Goal: Contribute content: Contribute content

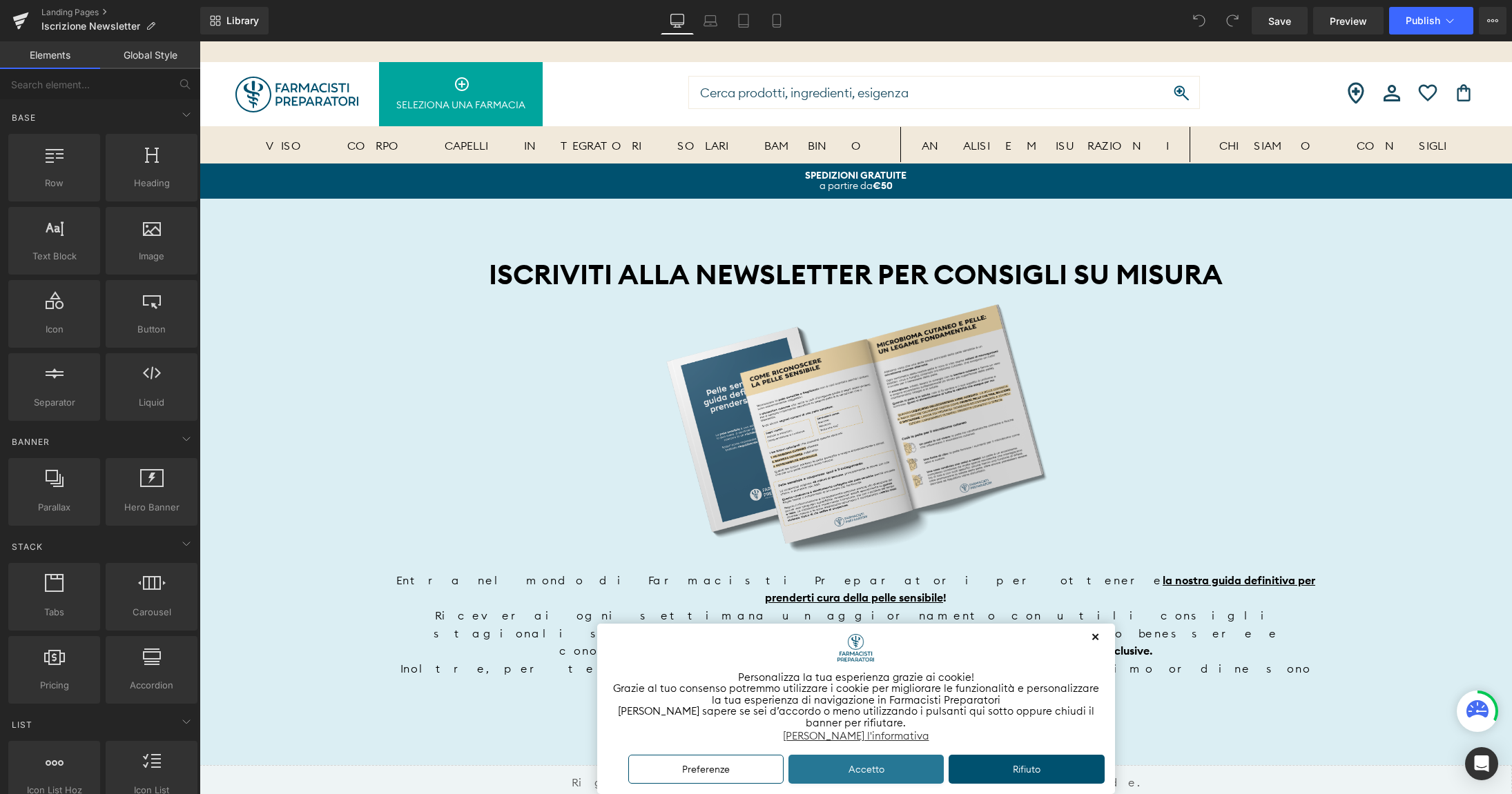
click at [872, 769] on button "Accetto" at bounding box center [866, 770] width 156 height 30
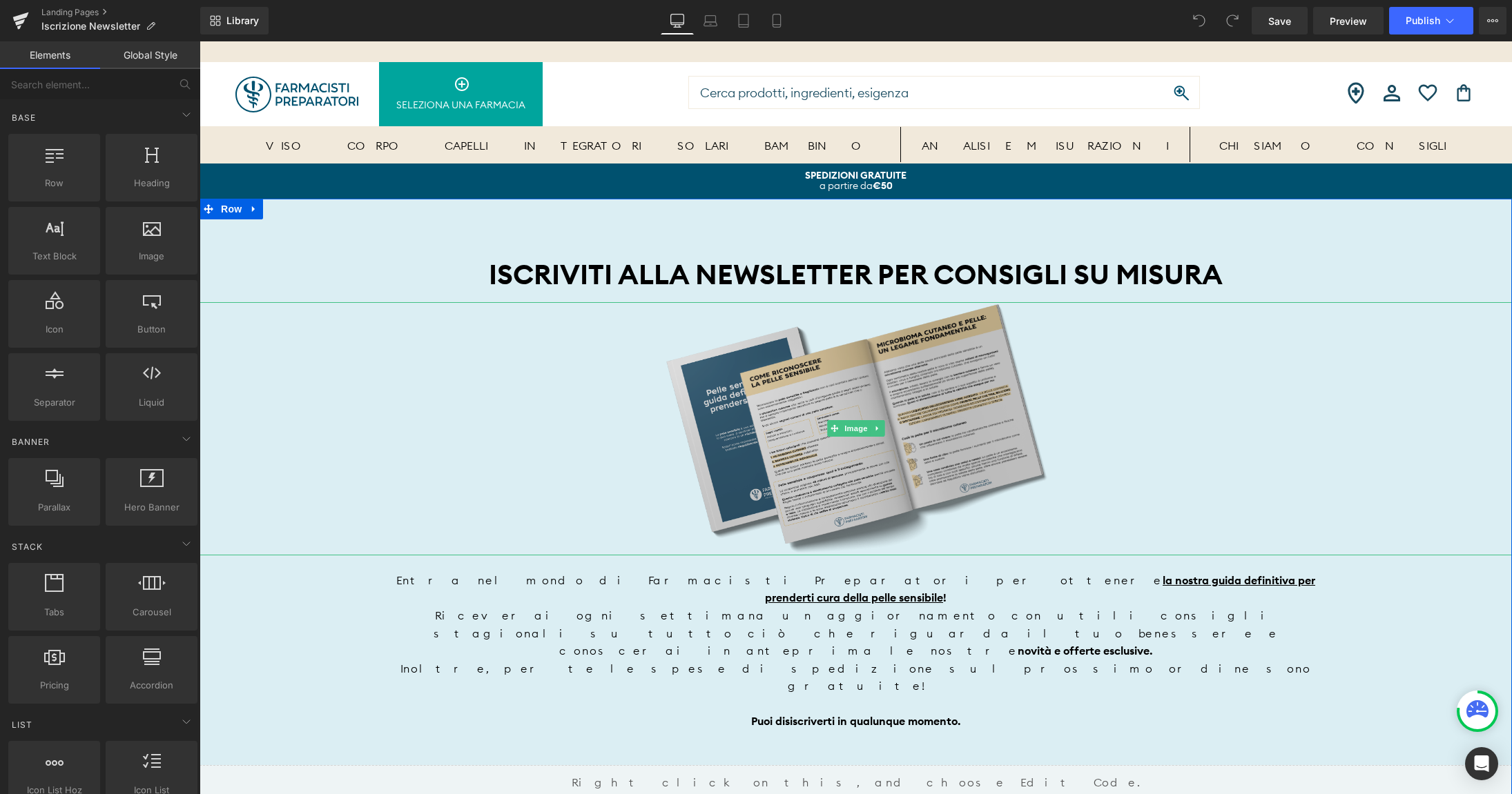
click at [855, 390] on img at bounding box center [855, 429] width 393 height 254
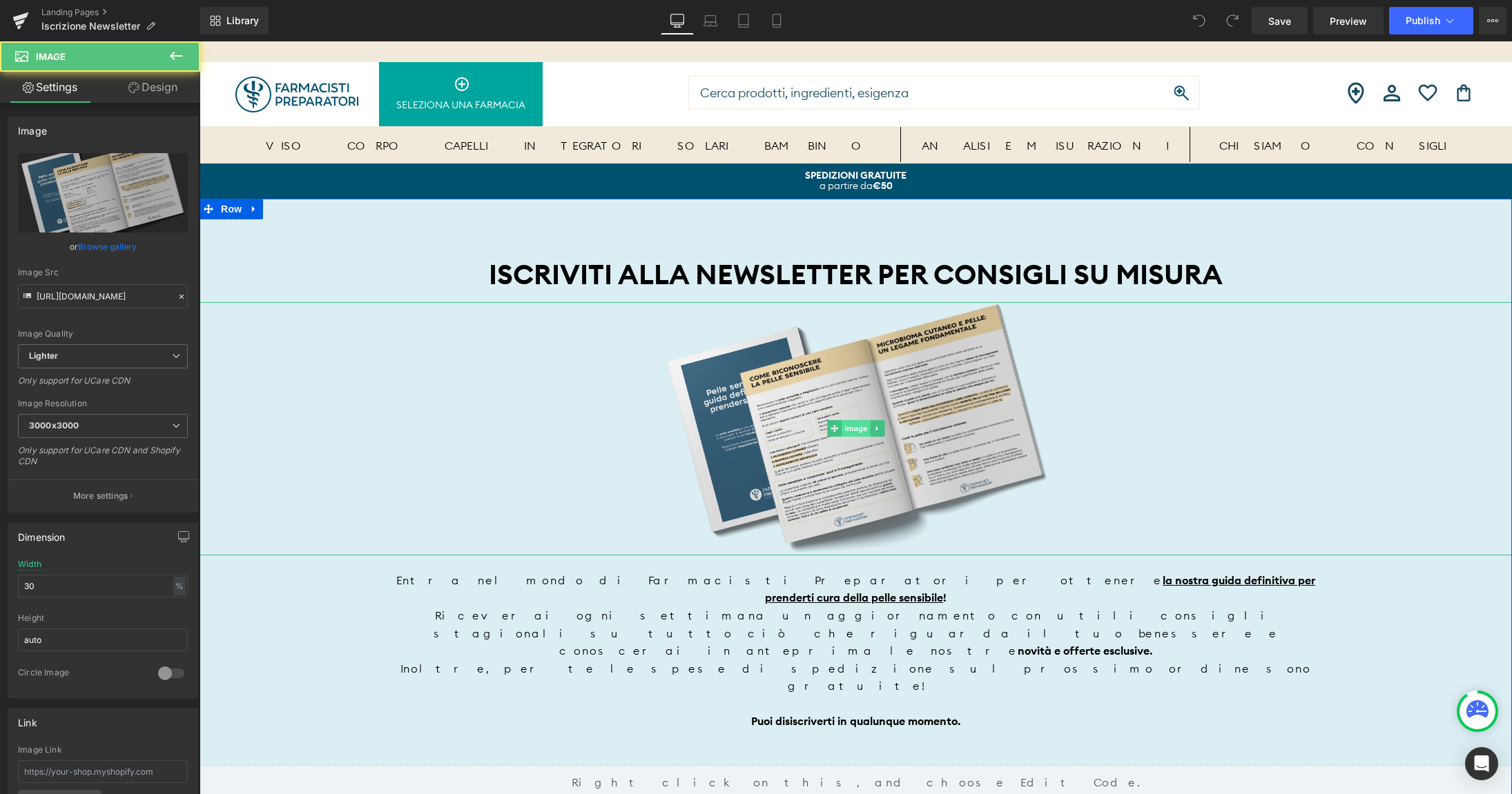
click at [852, 434] on span "Image" at bounding box center [856, 428] width 29 height 16
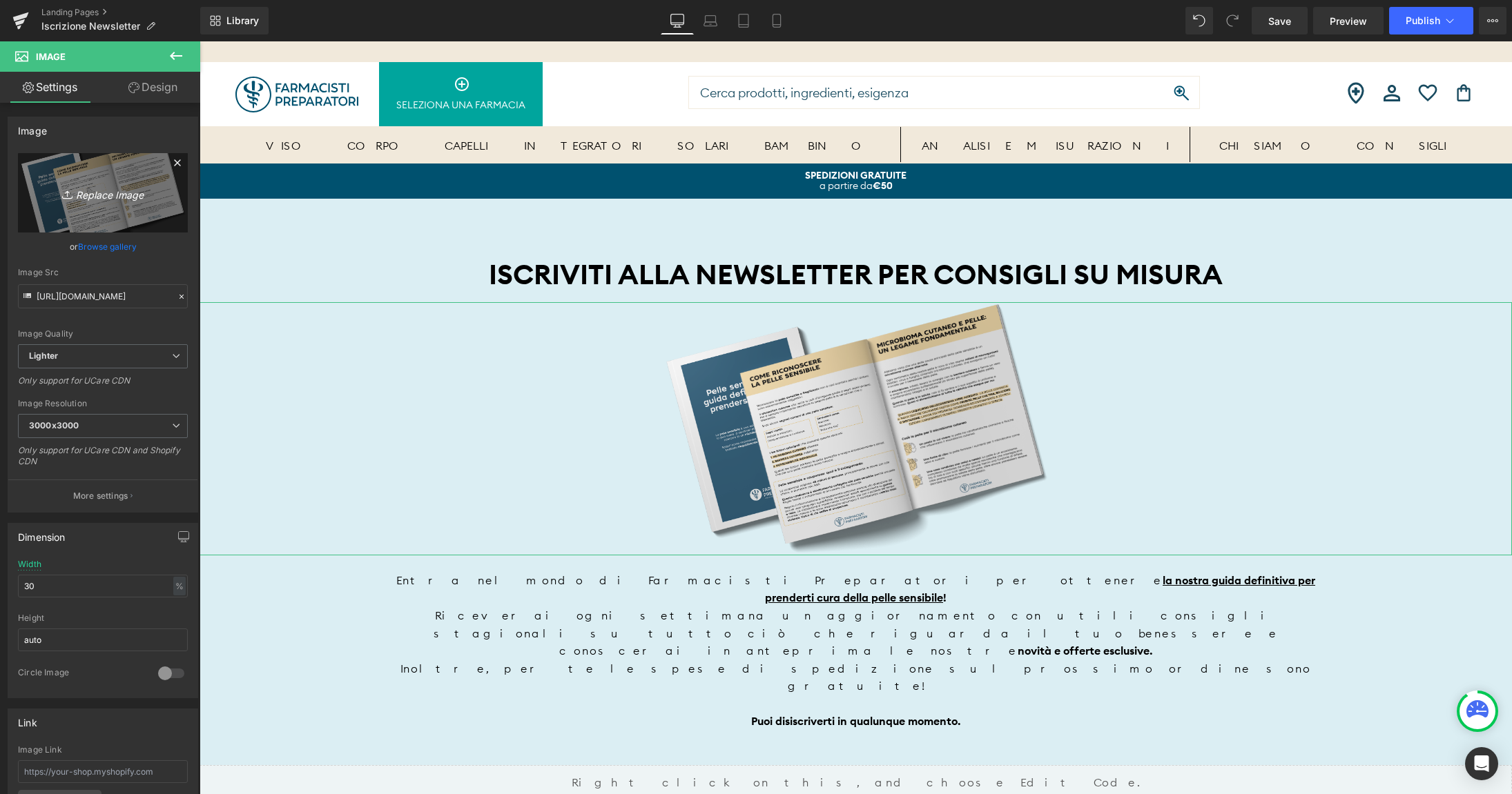
click at [63, 180] on link "Replace Image" at bounding box center [103, 193] width 170 height 80
type input "C:\fakepath\ebook-macchie.png"
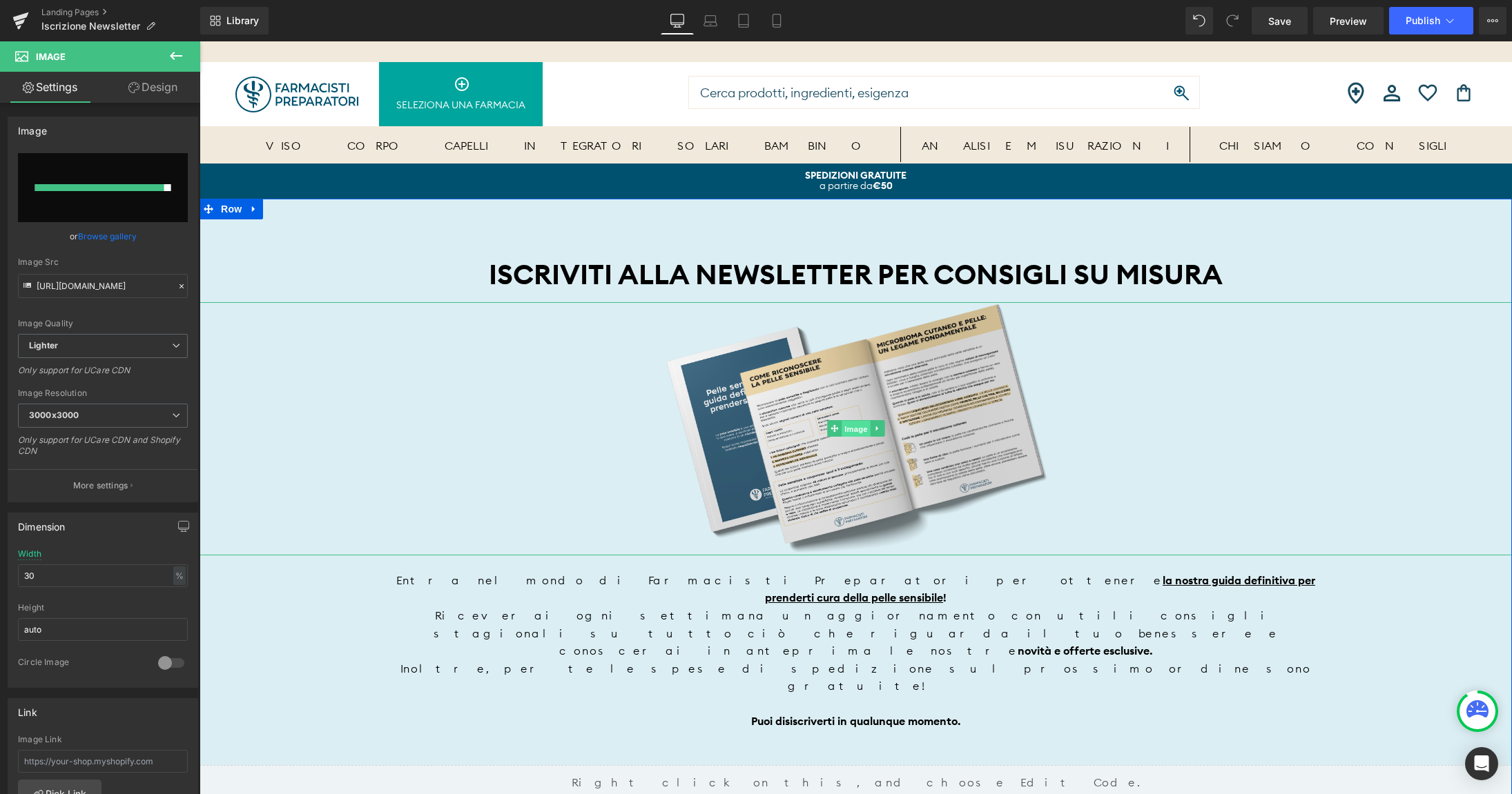
click at [855, 425] on span "Image" at bounding box center [856, 429] width 29 height 16
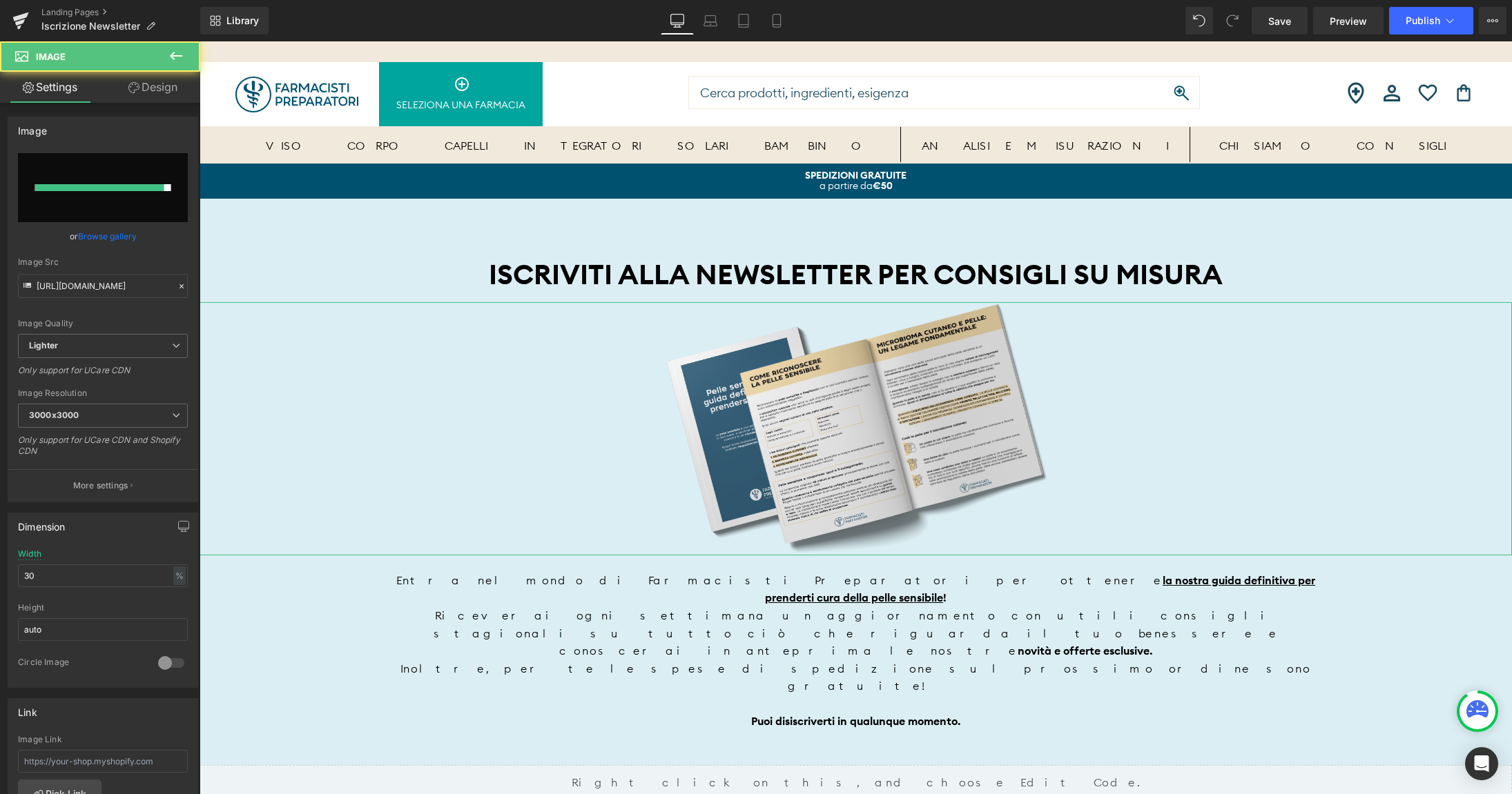
click at [109, 185] on div at bounding box center [100, 187] width 129 height 7
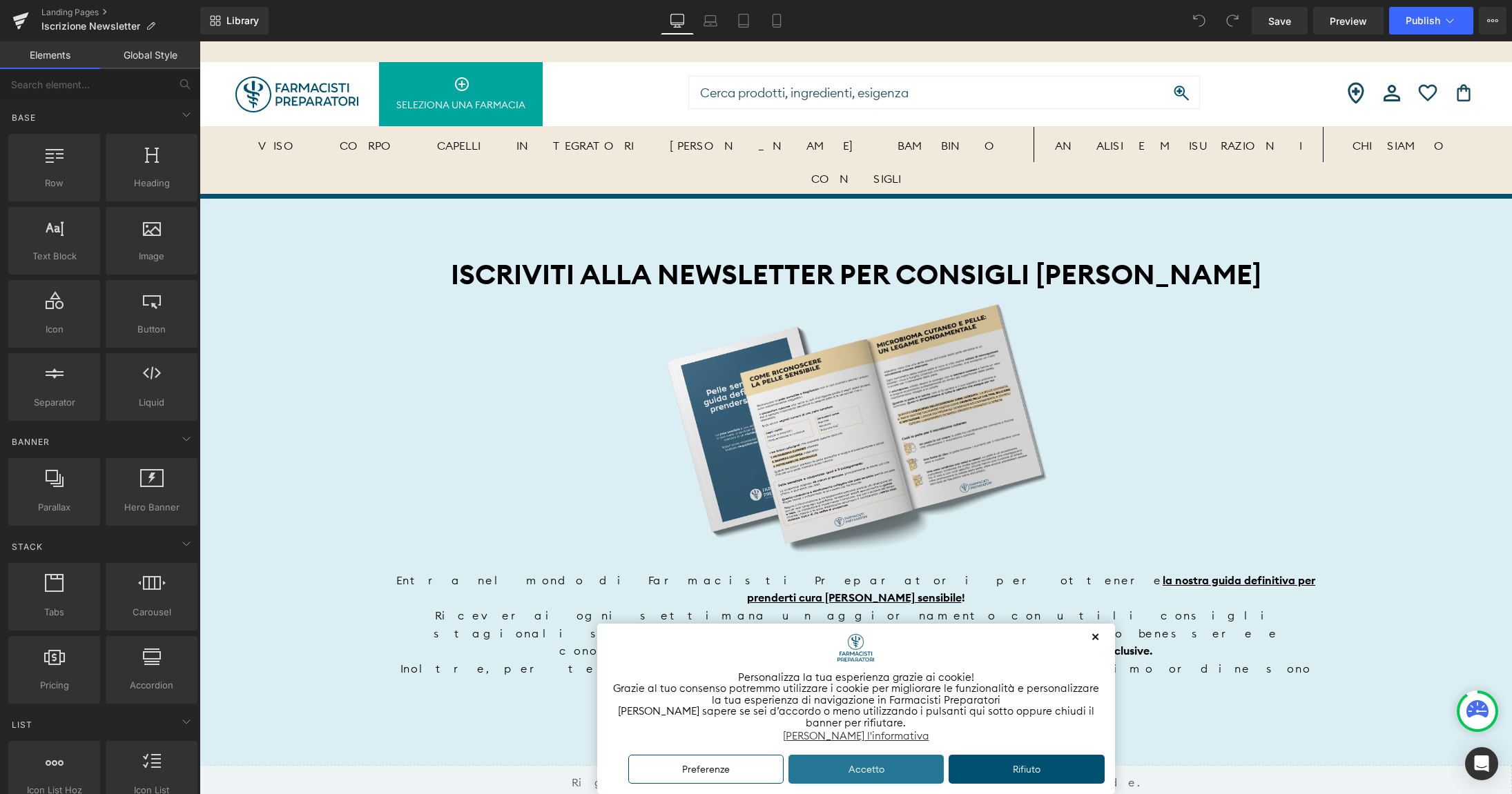
click at [797, 765] on button "Accetto" at bounding box center [866, 770] width 156 height 30
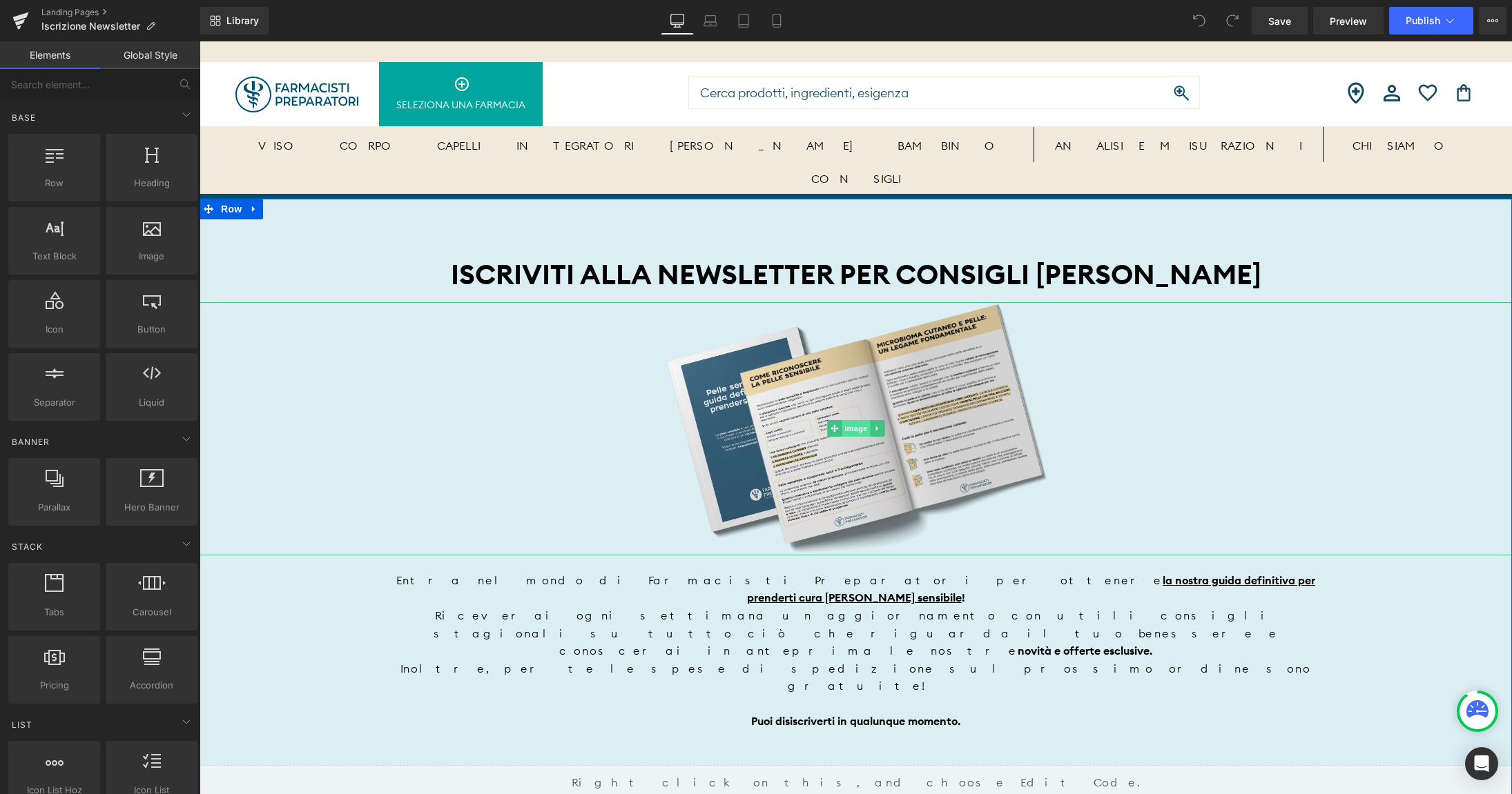
click at [856, 427] on span "Image" at bounding box center [856, 428] width 29 height 16
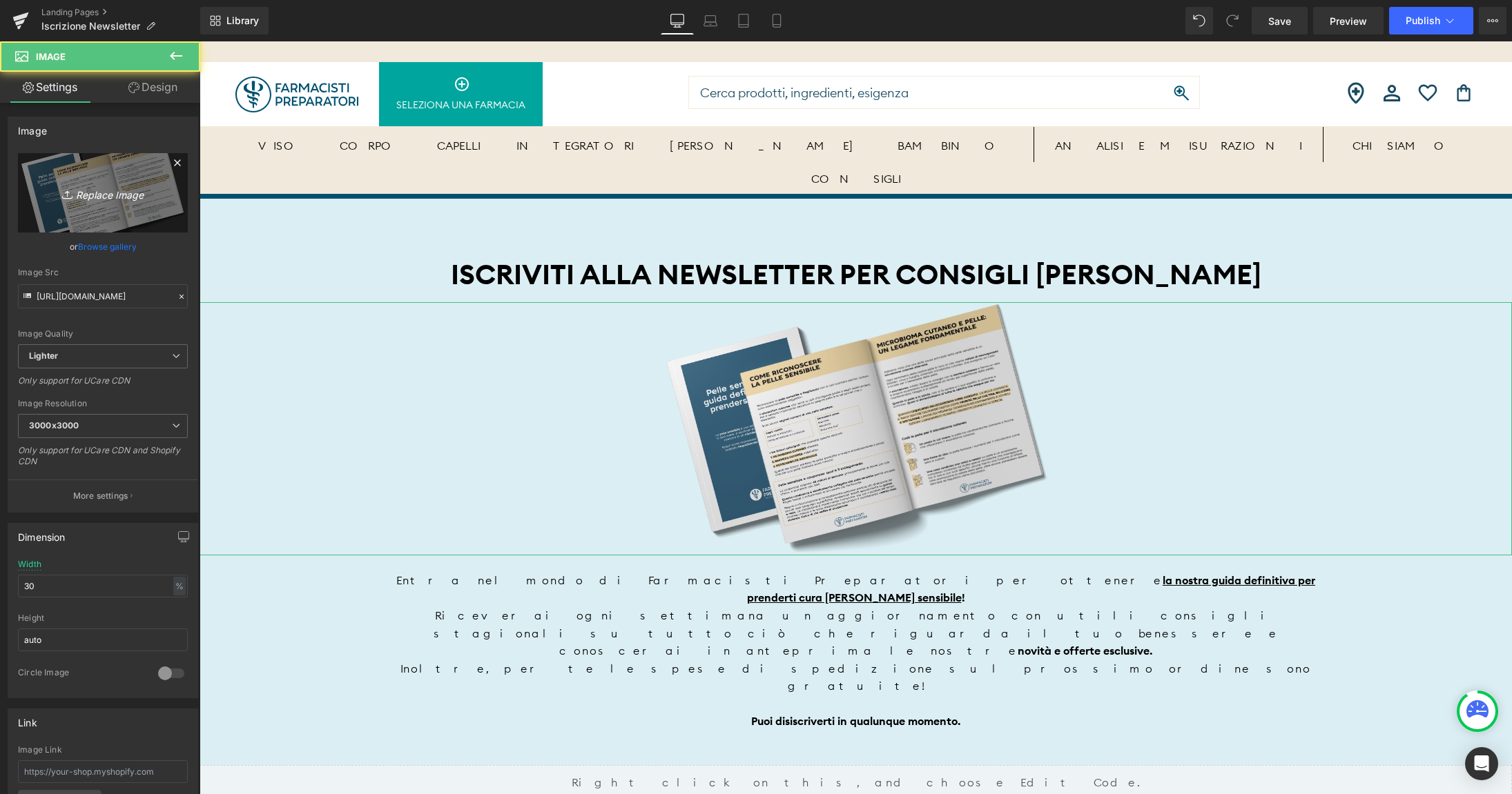
click at [94, 182] on link "Replace Image" at bounding box center [103, 193] width 170 height 80
type input "C:\fakepath\ebook-macchie.png"
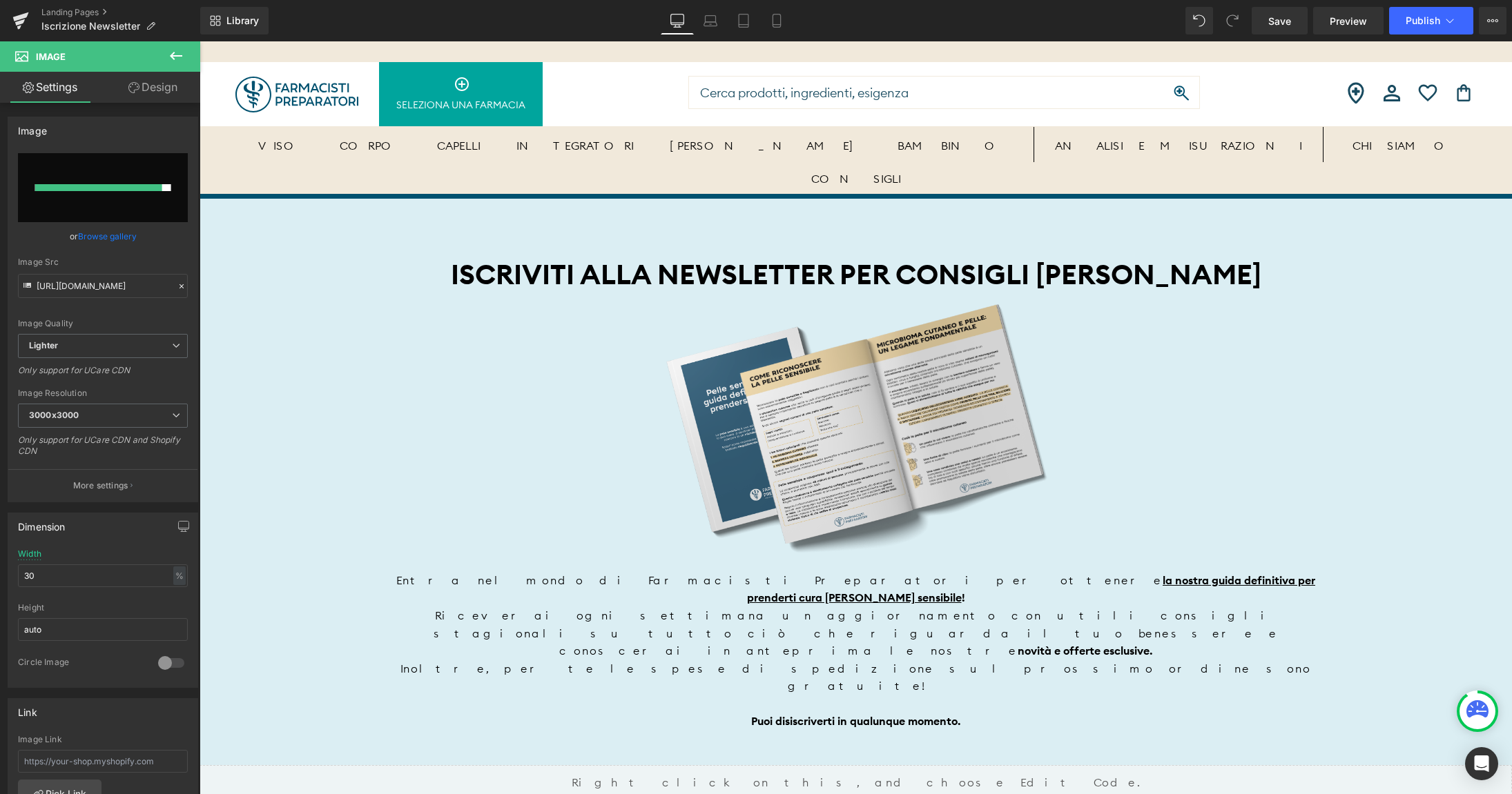
type input "[URL][DOMAIN_NAME]"
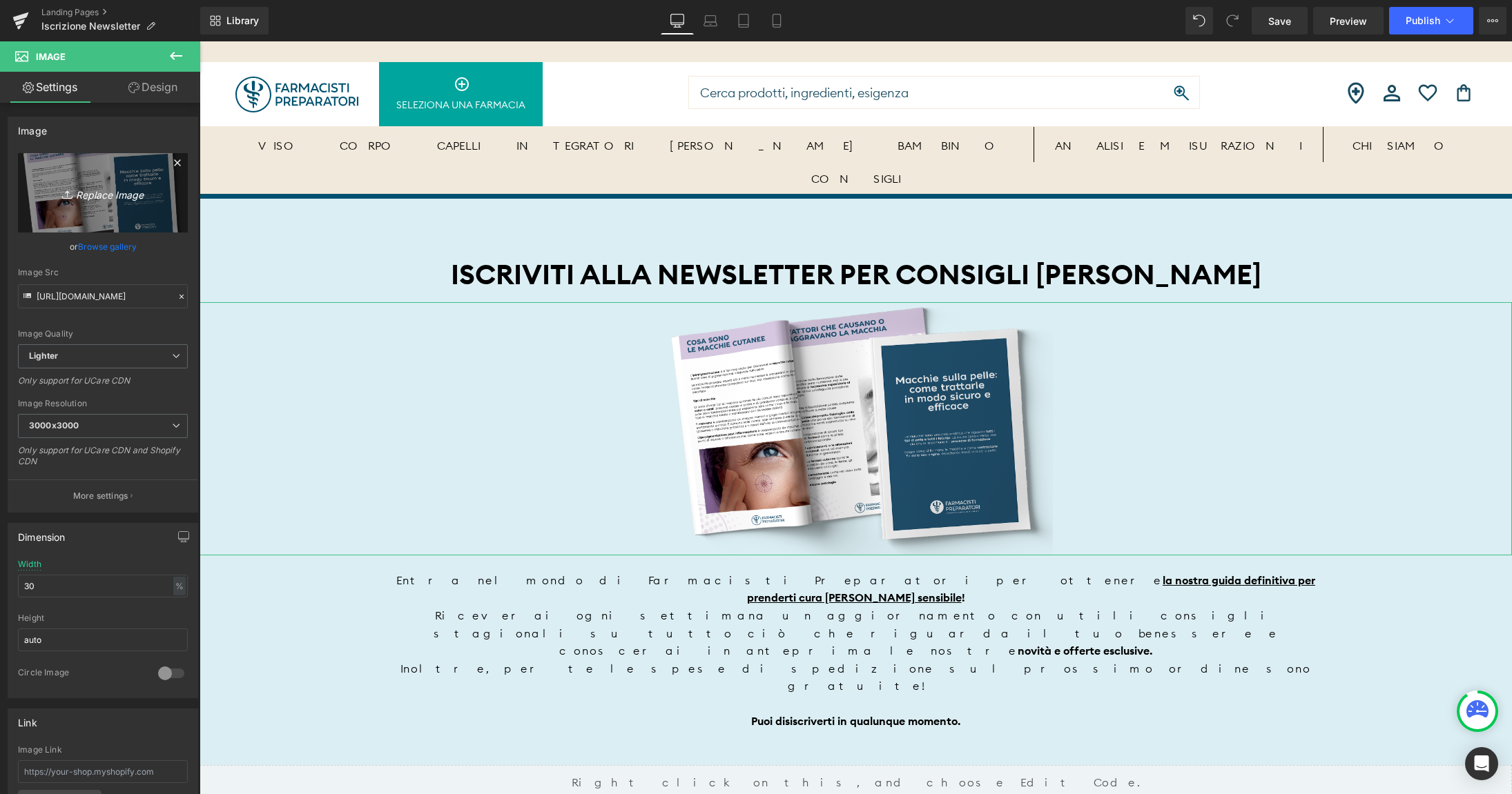
click at [106, 189] on icon "Replace Image" at bounding box center [103, 193] width 111 height 17
type input "C:\fakepath\ebook-macchie.png"
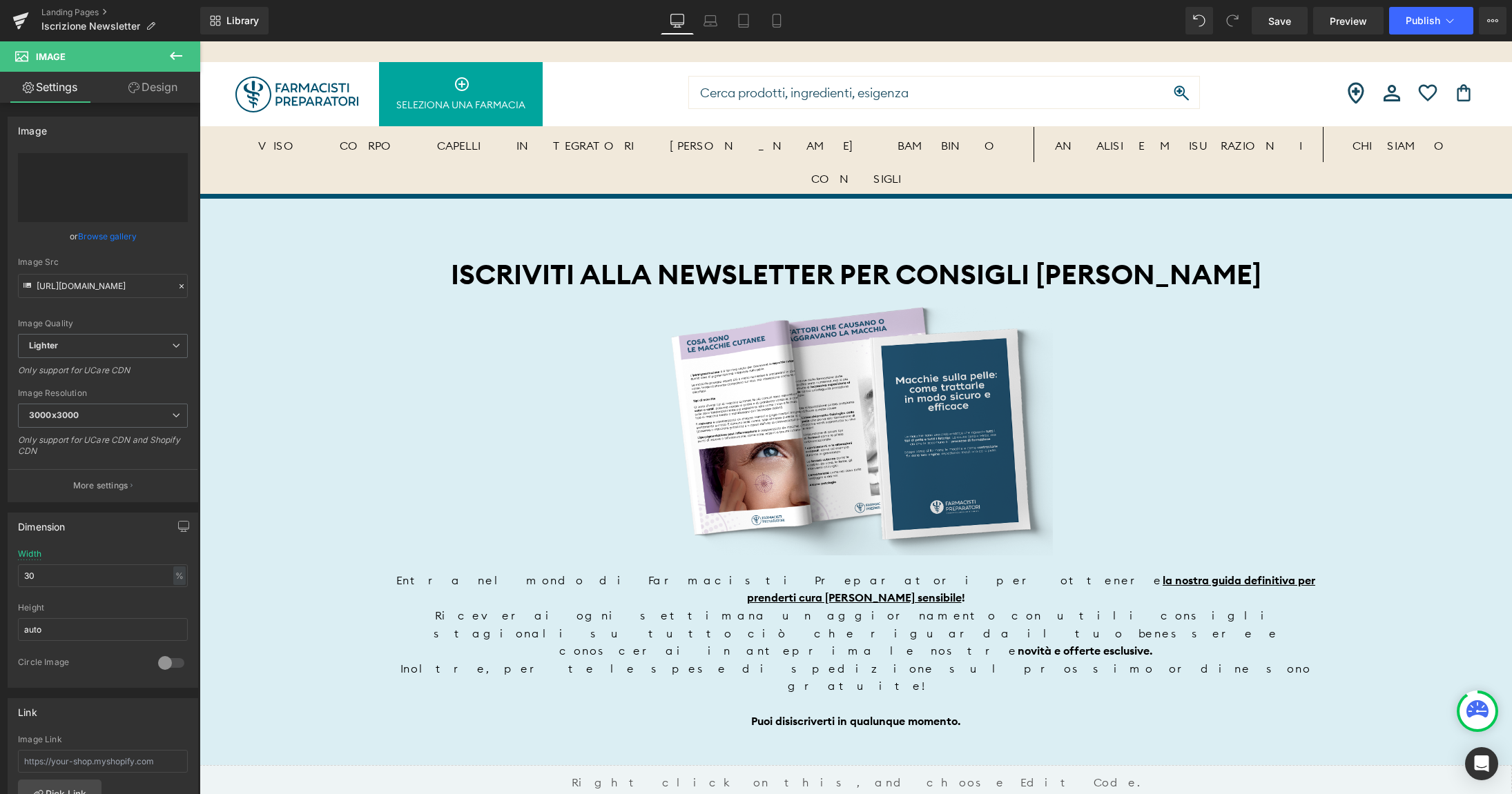
type input "[URL][DOMAIN_NAME]"
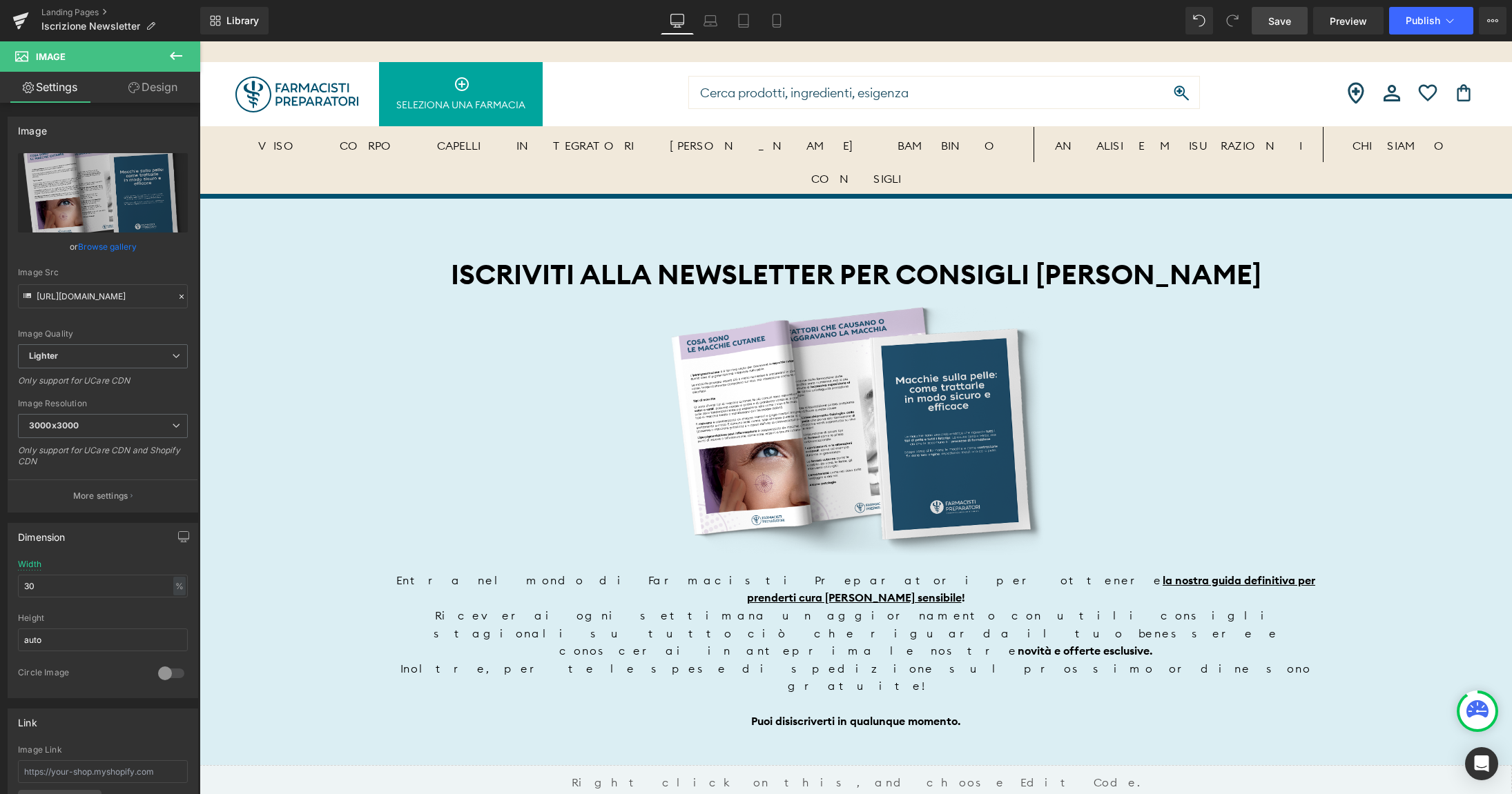
click at [1278, 21] on span "Save" at bounding box center [1279, 21] width 23 height 14
click at [708, 25] on icon at bounding box center [710, 21] width 14 height 14
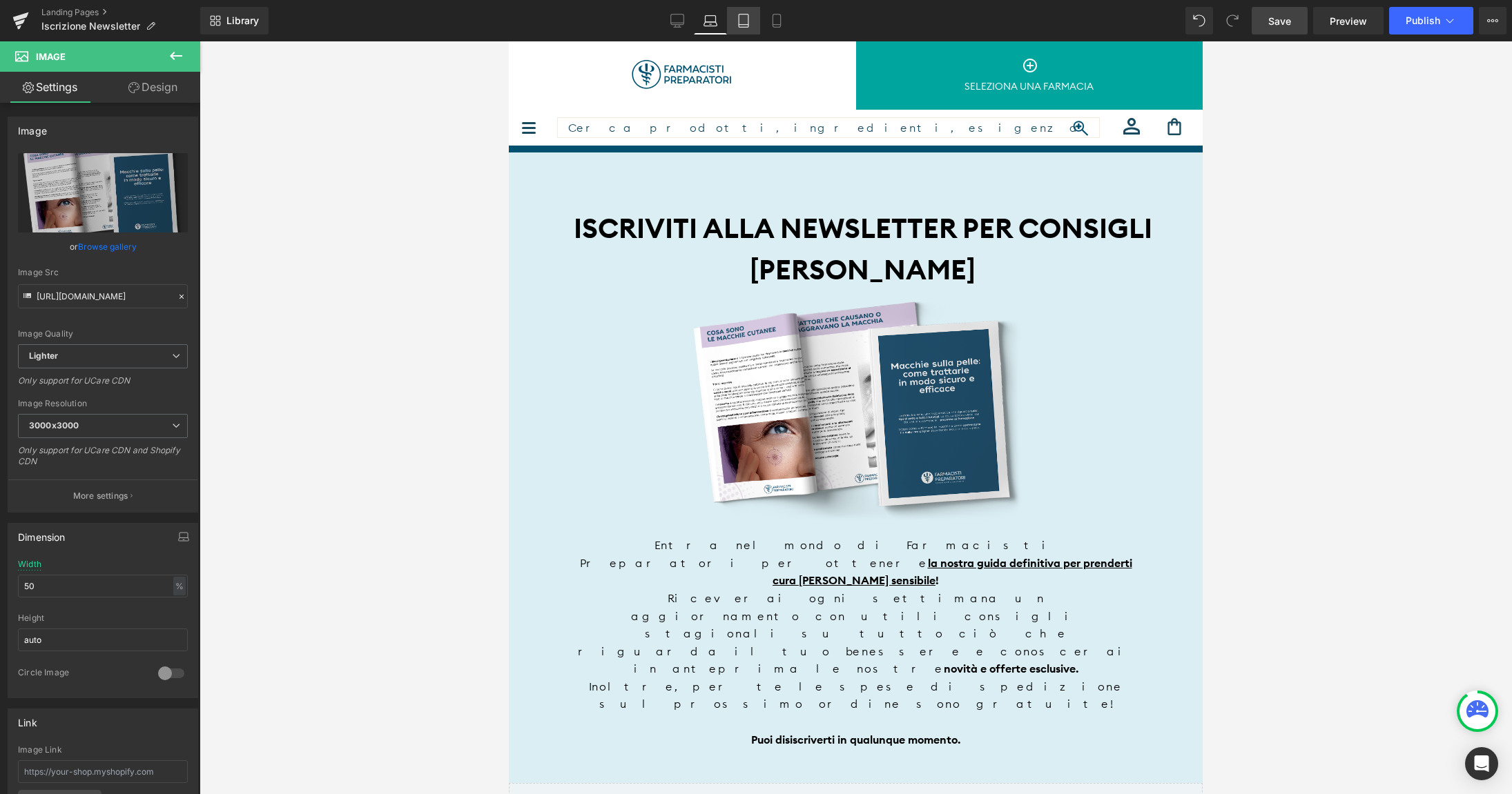
click at [735, 25] on link "Tablet" at bounding box center [744, 20] width 33 height 28
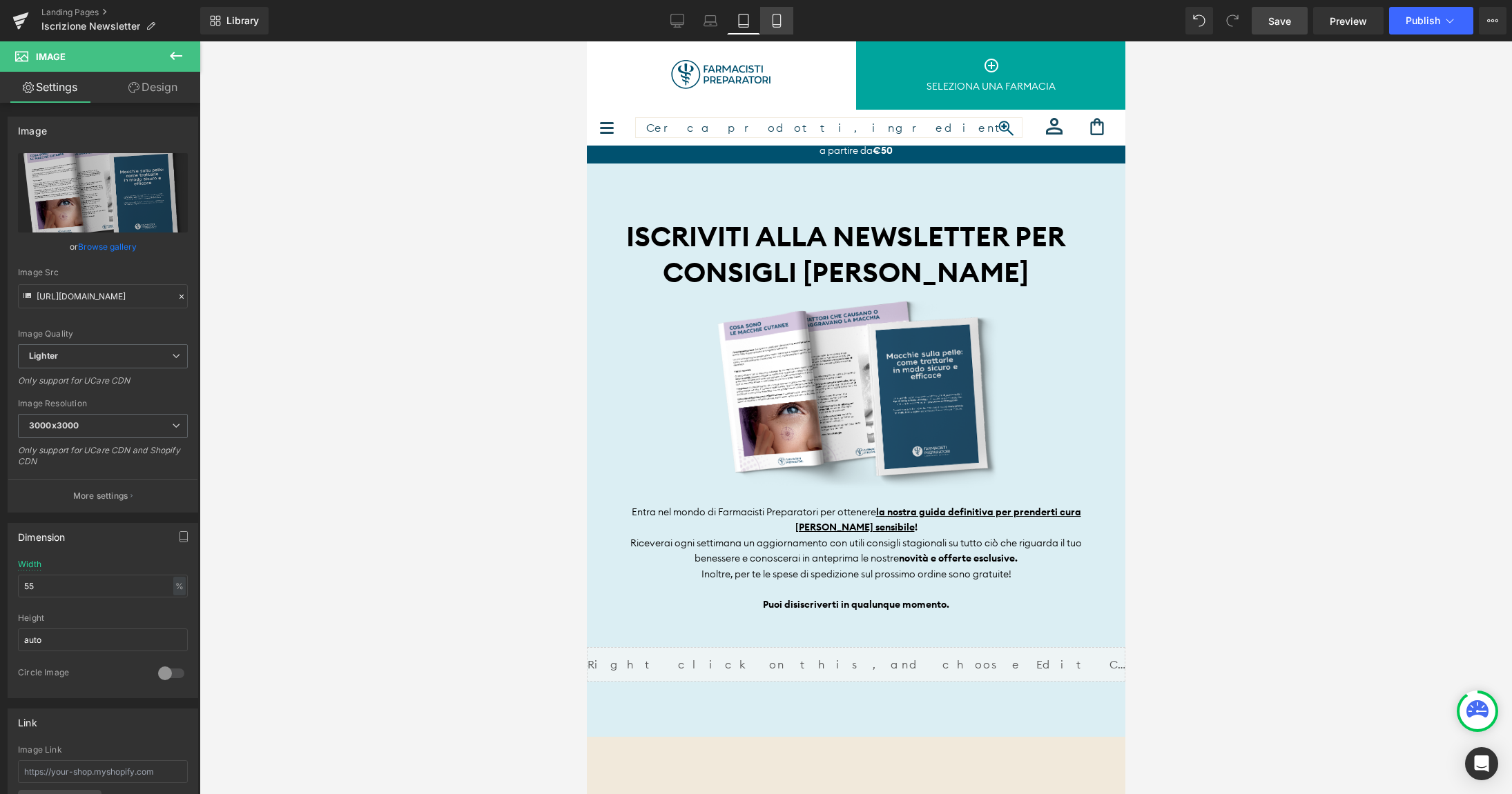
click at [780, 25] on icon at bounding box center [776, 25] width 7 height 0
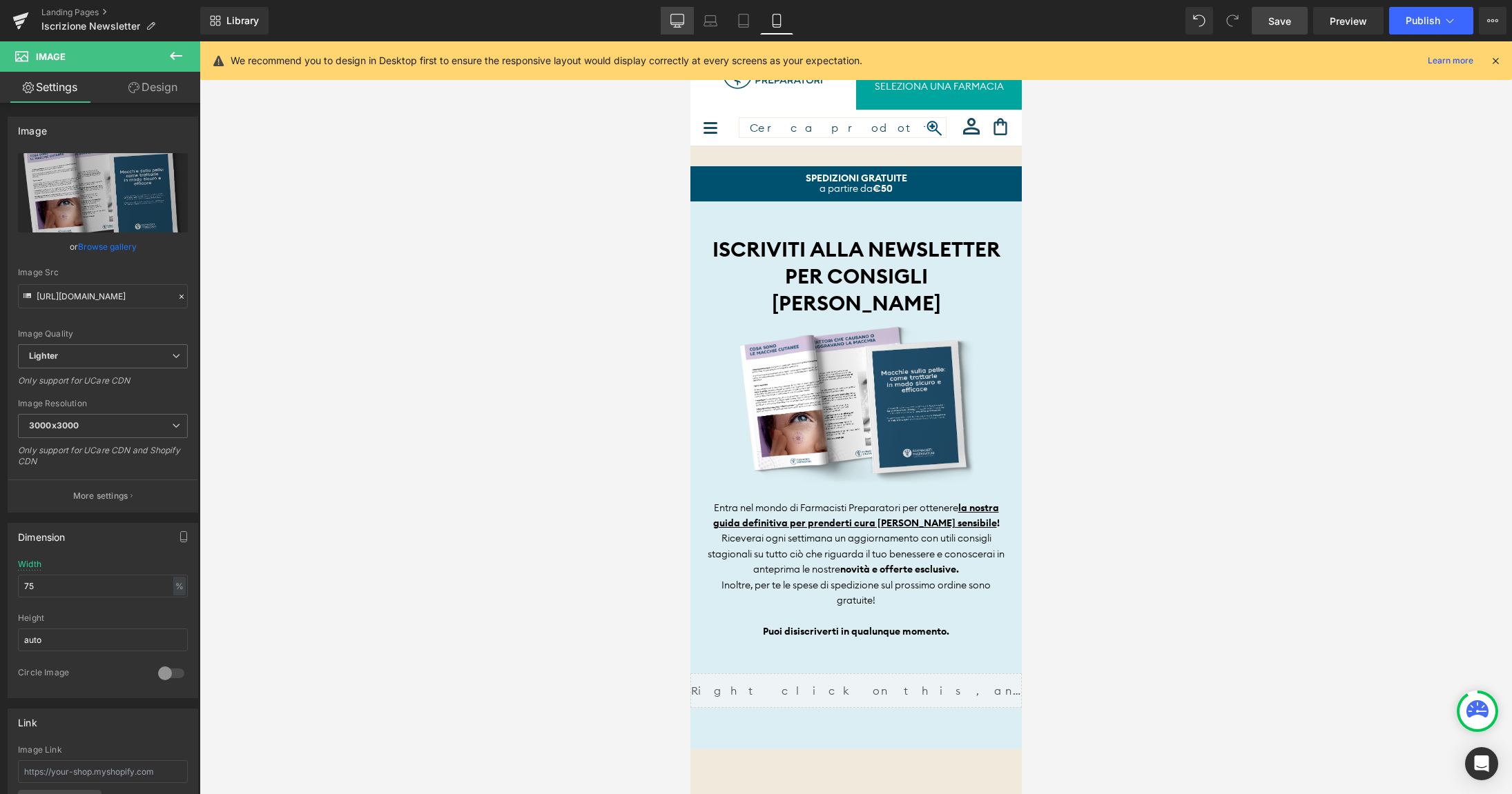
click at [680, 24] on icon at bounding box center [677, 21] width 14 height 14
type input "30"
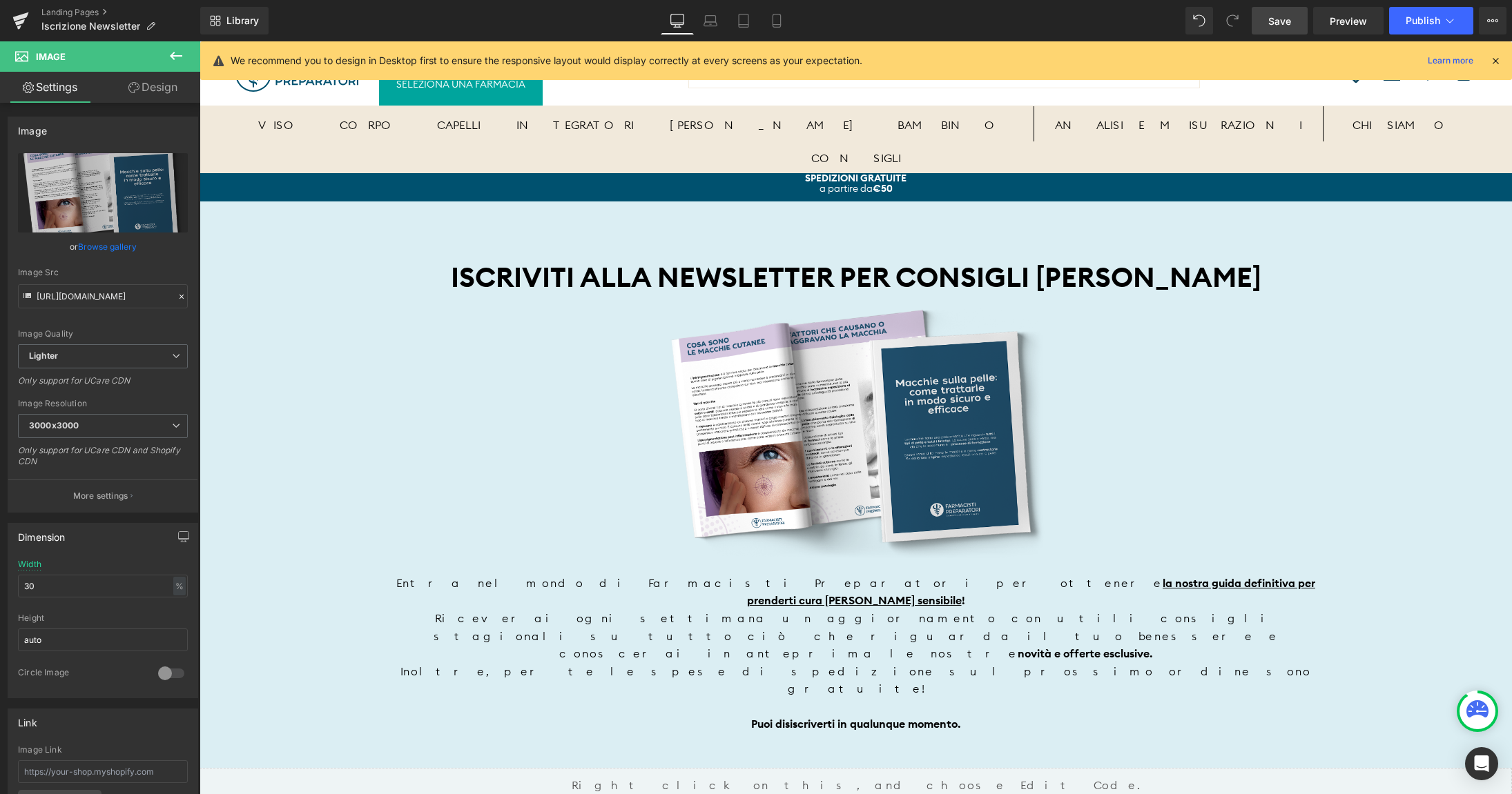
scroll to position [8, 0]
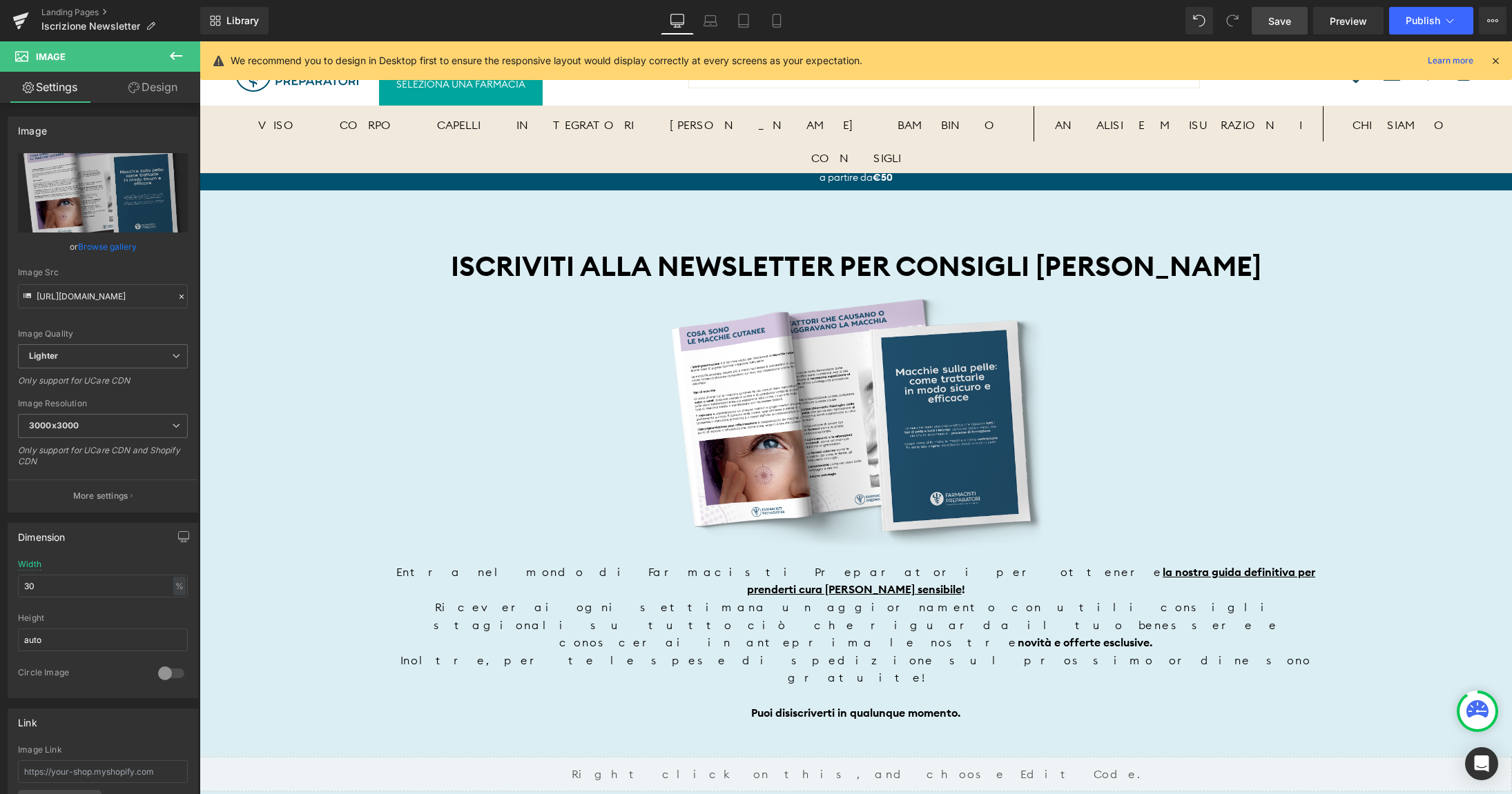
click at [1273, 13] on link "Save" at bounding box center [1279, 20] width 56 height 28
click at [59, 15] on link "Landing Pages" at bounding box center [121, 12] width 159 height 11
